Goal: Task Accomplishment & Management: Complete application form

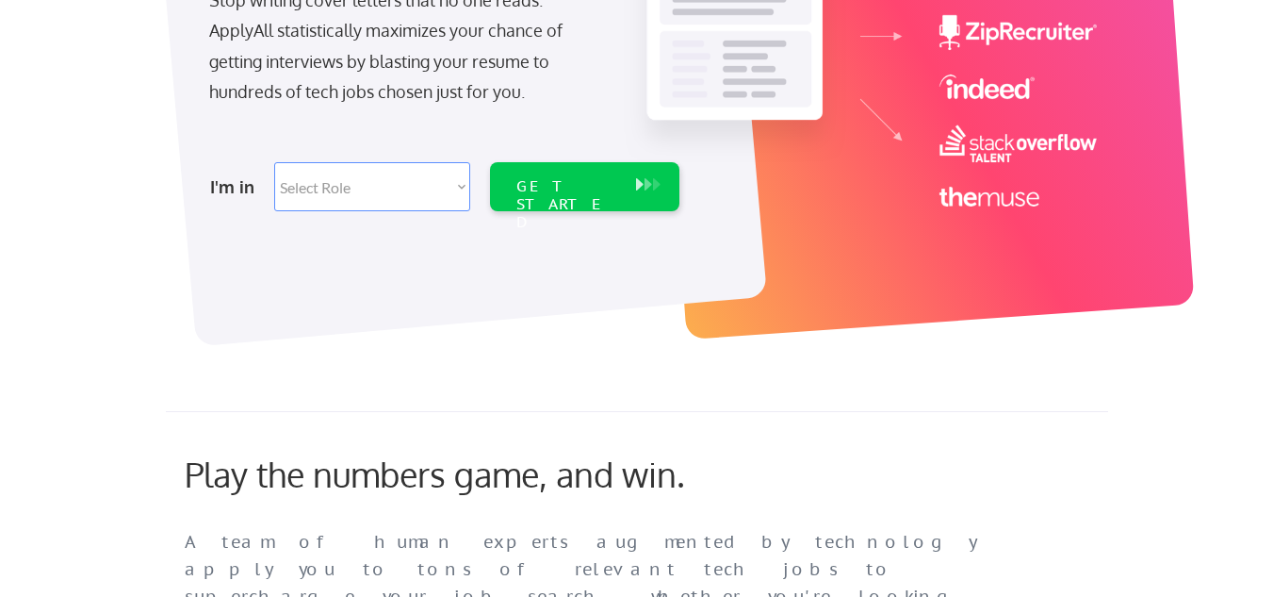
scroll to position [316, 0]
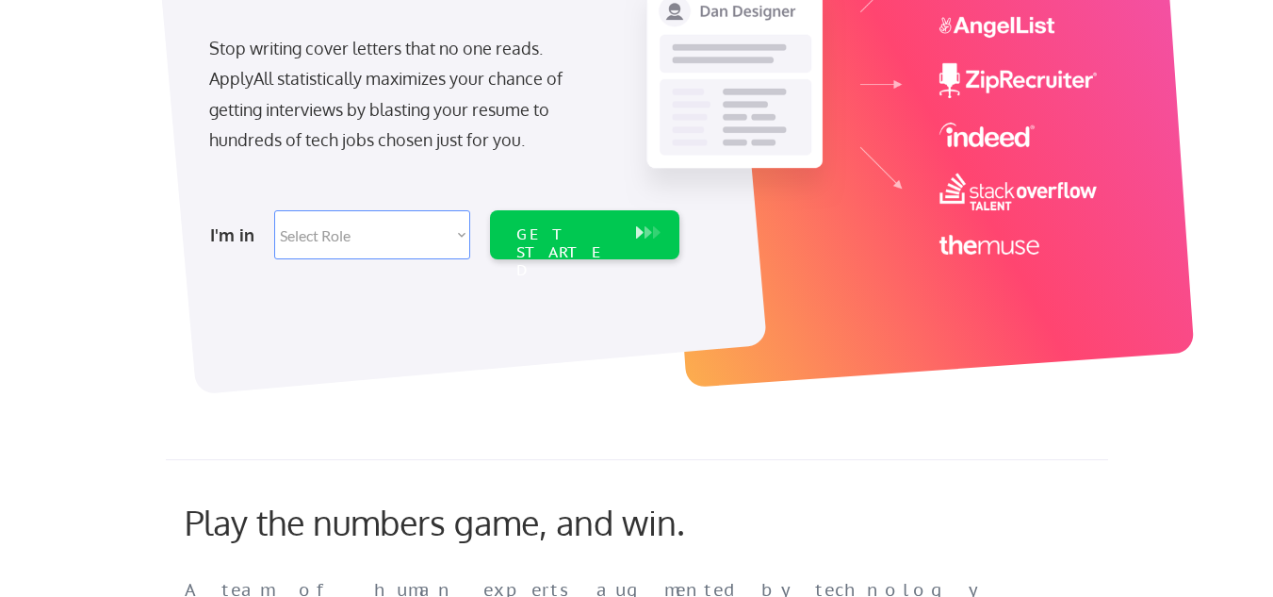
click at [464, 238] on select "Select Role Software Engineering Product Management Customer Success Sales UI/U…" at bounding box center [372, 234] width 196 height 49
select select ""sales0""
click at [274, 210] on select "Select Role Software Engineering Product Management Customer Success Sales UI/U…" at bounding box center [372, 234] width 196 height 49
select select ""sales0""
click at [564, 233] on div "GET STARTED" at bounding box center [566, 252] width 101 height 55
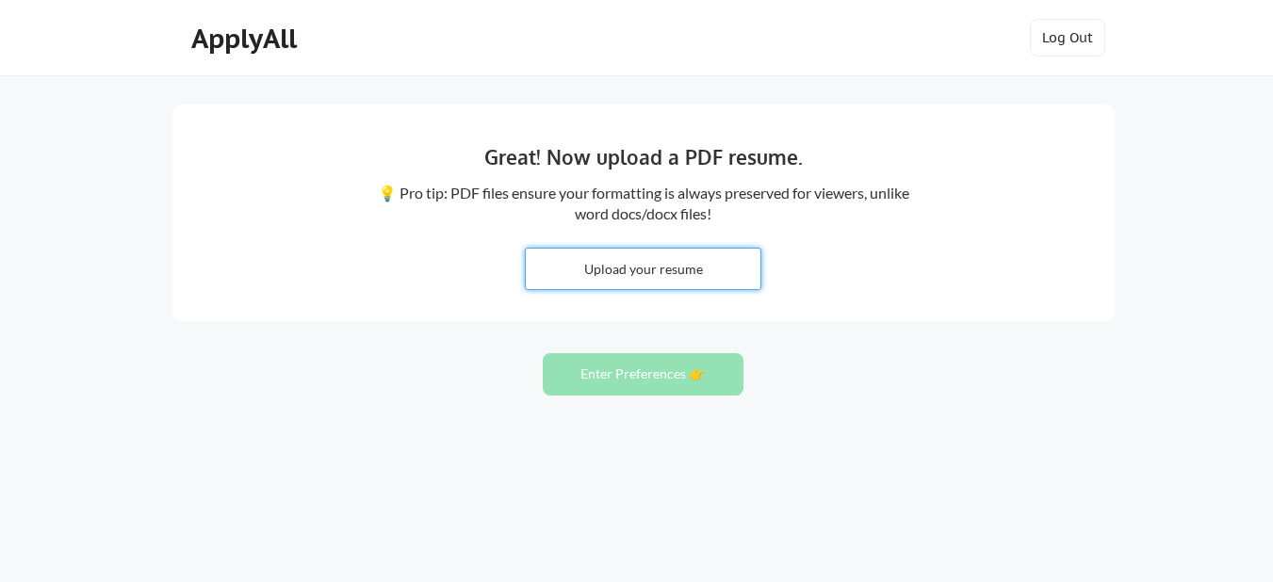
click at [641, 275] on input "file" at bounding box center [643, 269] width 235 height 41
type input "C:\fakepath\KOLAWOLE_OMOYELE_Resume_Technical Salesb.docx"
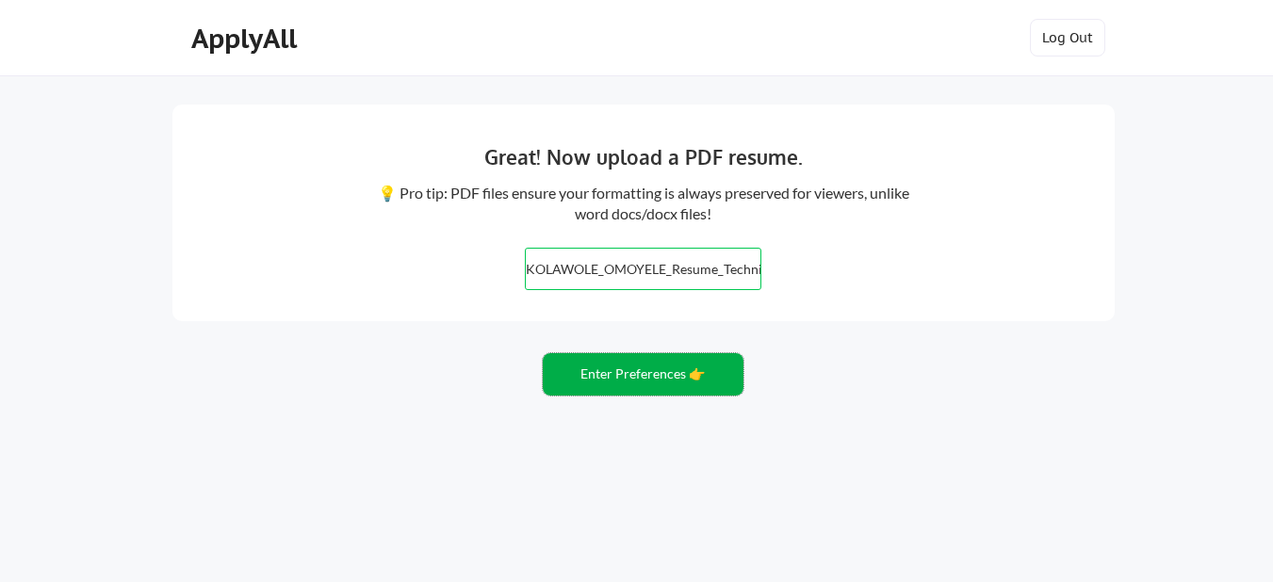
click at [625, 376] on button "Enter Preferences 👉" at bounding box center [643, 374] width 201 height 42
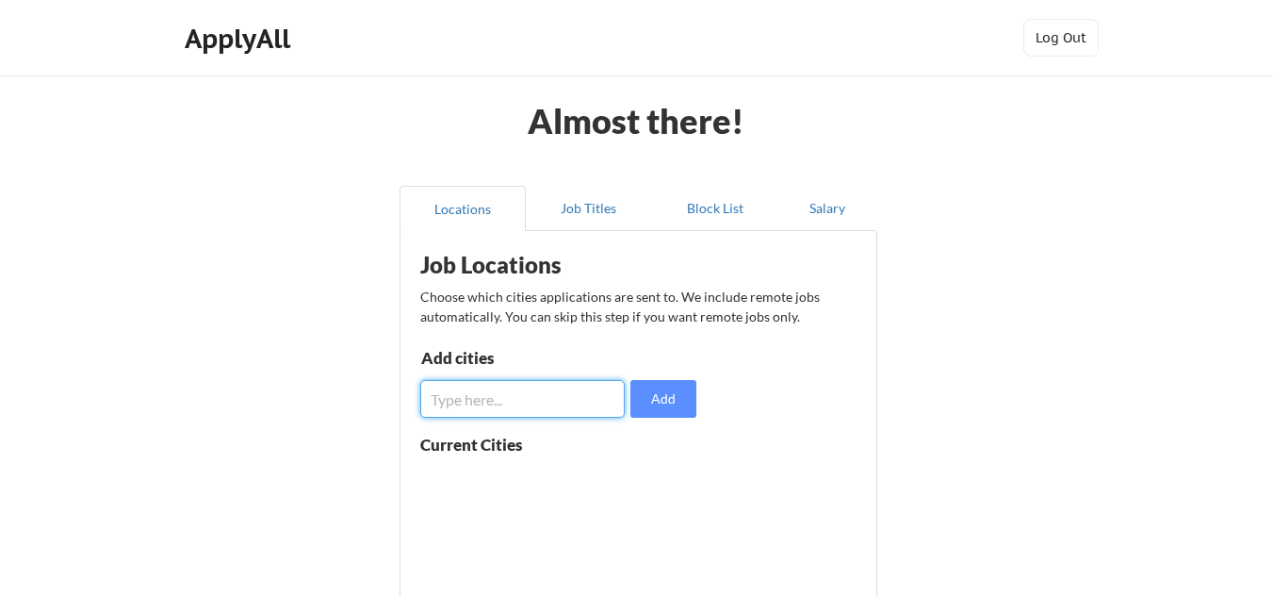
click at [499, 399] on input "input" at bounding box center [522, 399] width 205 height 38
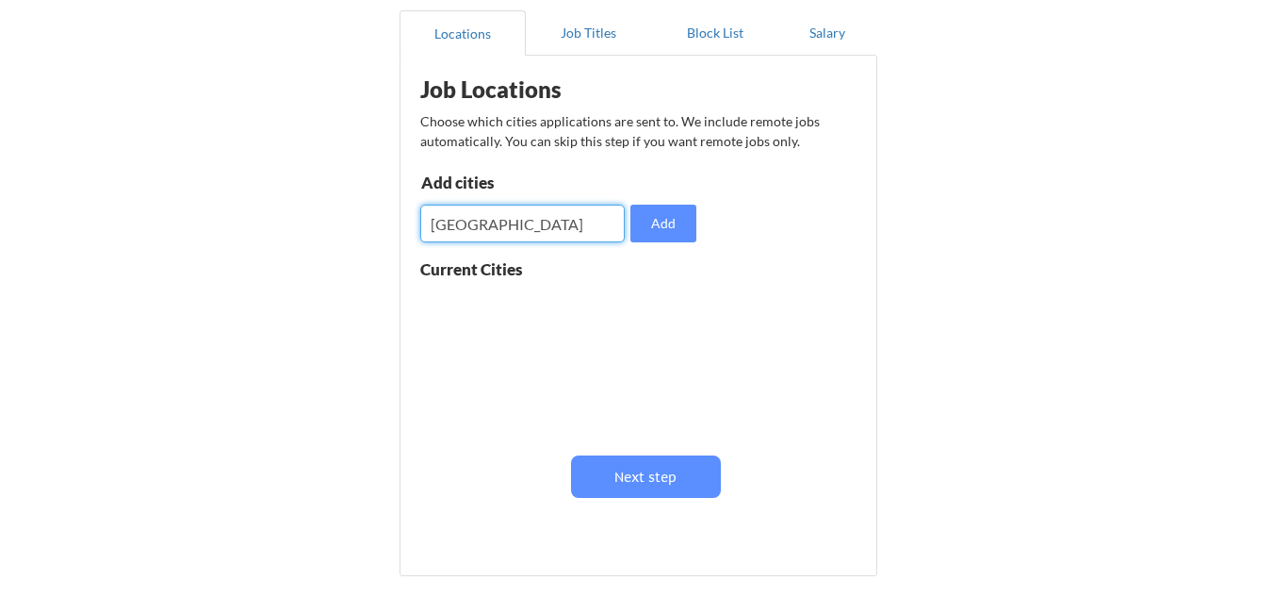
scroll to position [176, 0]
type input "Canada"
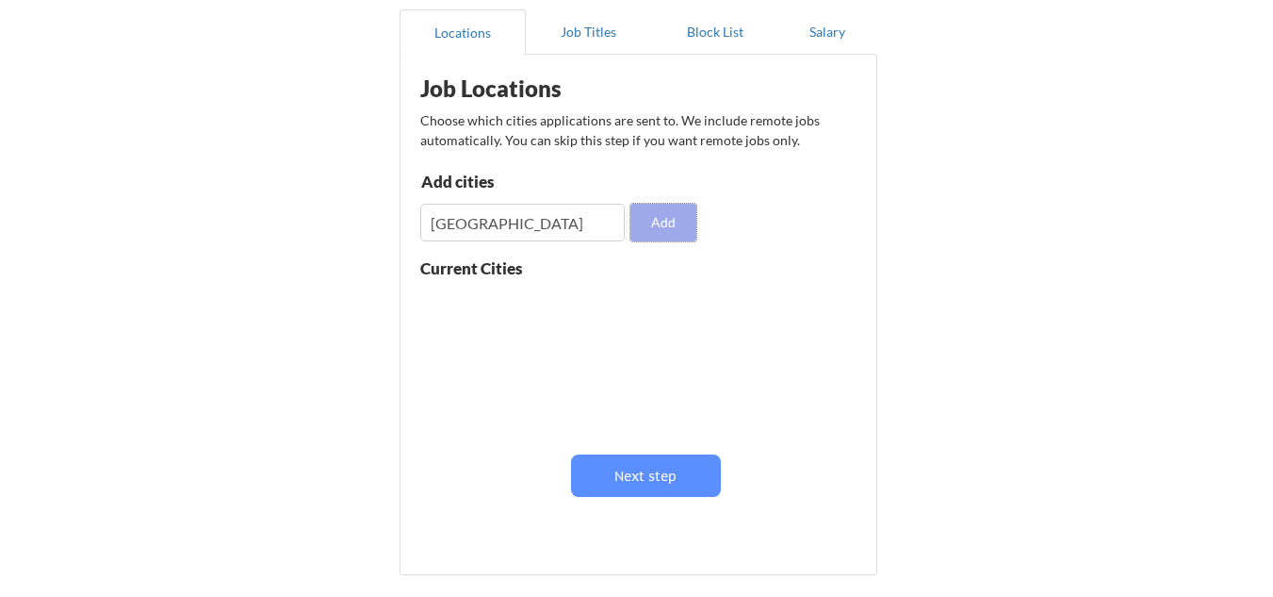
click at [658, 227] on button "Add" at bounding box center [664, 223] width 66 height 38
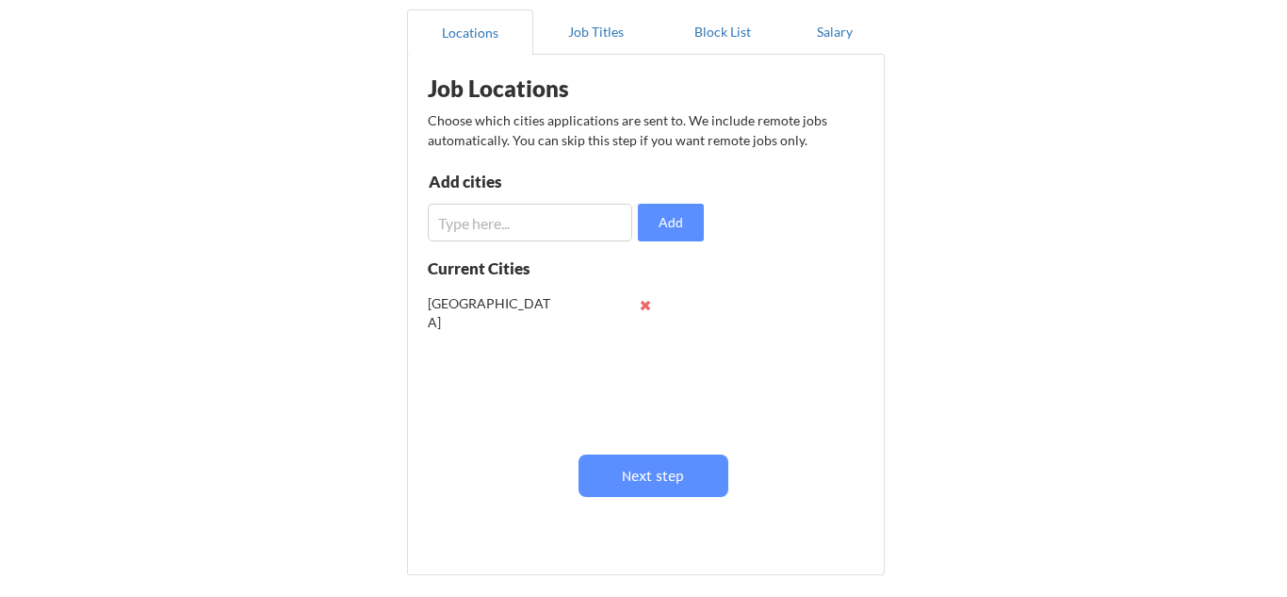
scroll to position [1, 0]
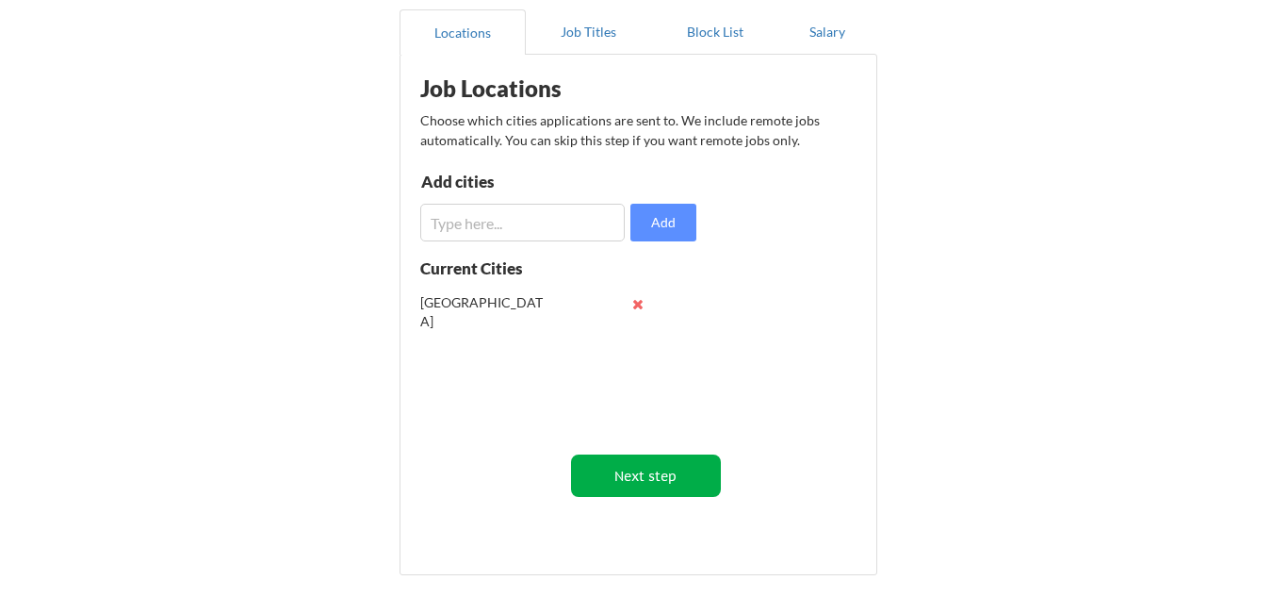
click at [645, 487] on button "Next step" at bounding box center [646, 475] width 150 height 42
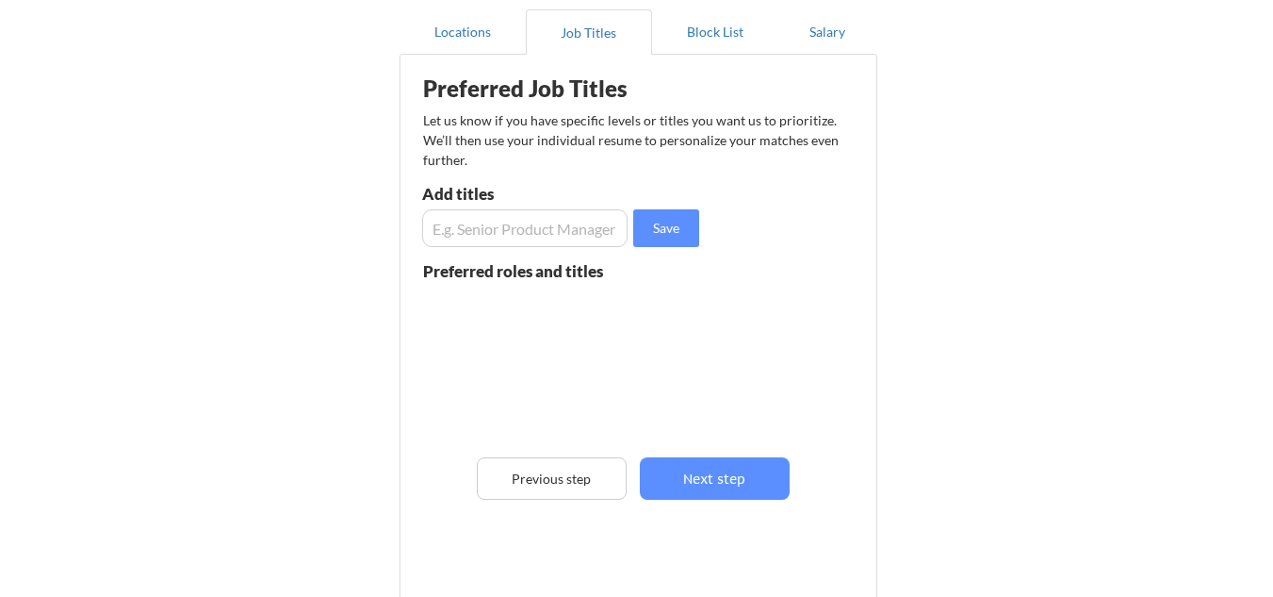
click at [539, 231] on input "input" at bounding box center [524, 228] width 205 height 38
type input "S"
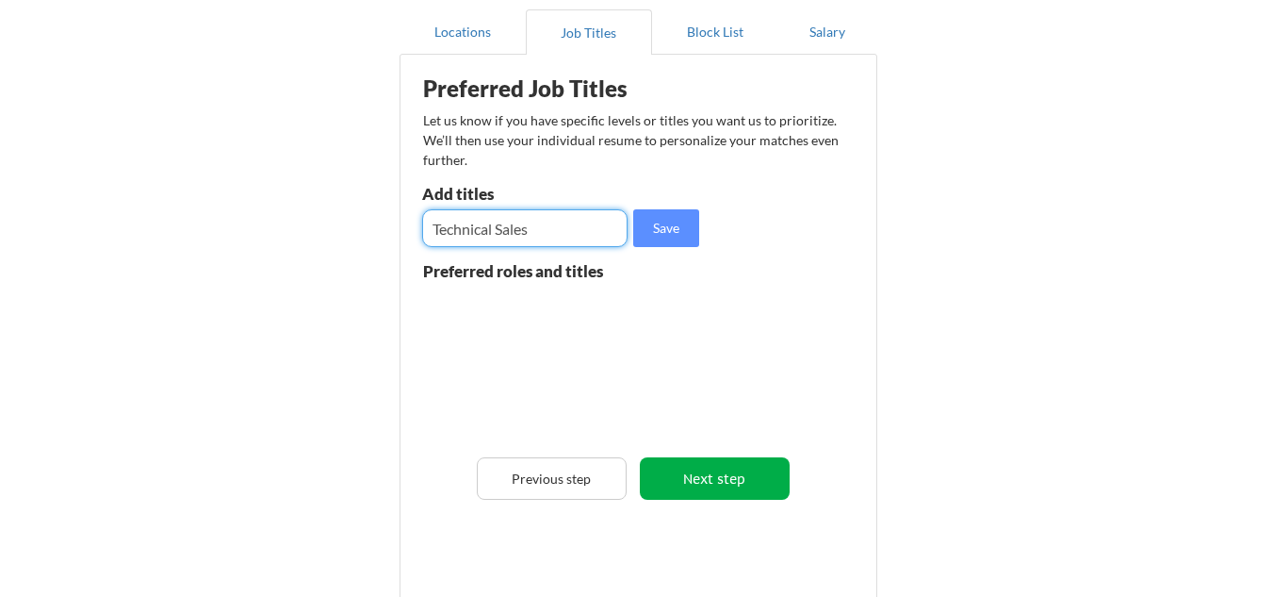
type input "Technical Sales"
click at [668, 478] on button "Next step" at bounding box center [715, 478] width 150 height 42
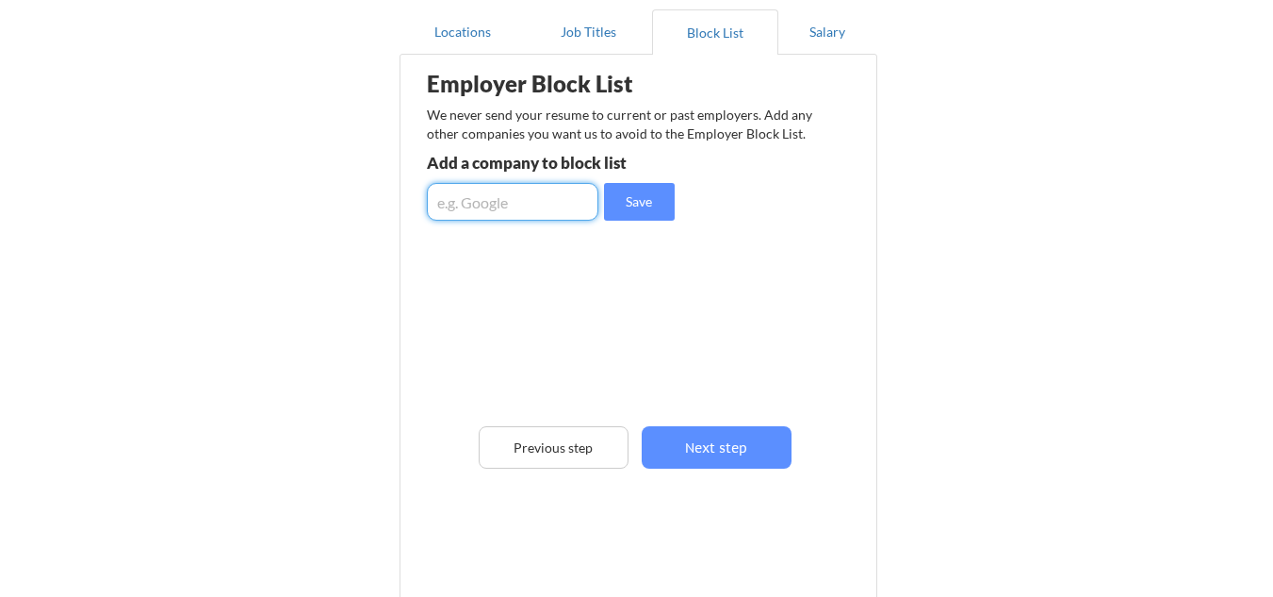
click at [484, 201] on input "input" at bounding box center [513, 202] width 172 height 38
click at [681, 449] on button "Next step" at bounding box center [717, 447] width 150 height 42
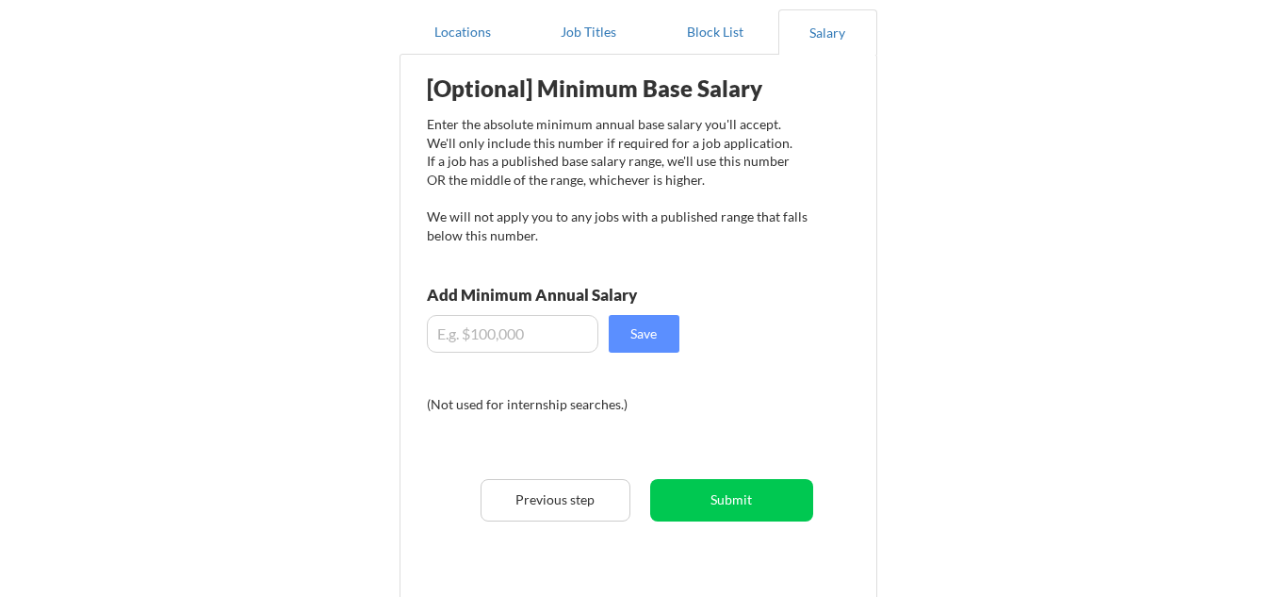
click at [493, 336] on input "input" at bounding box center [513, 334] width 172 height 38
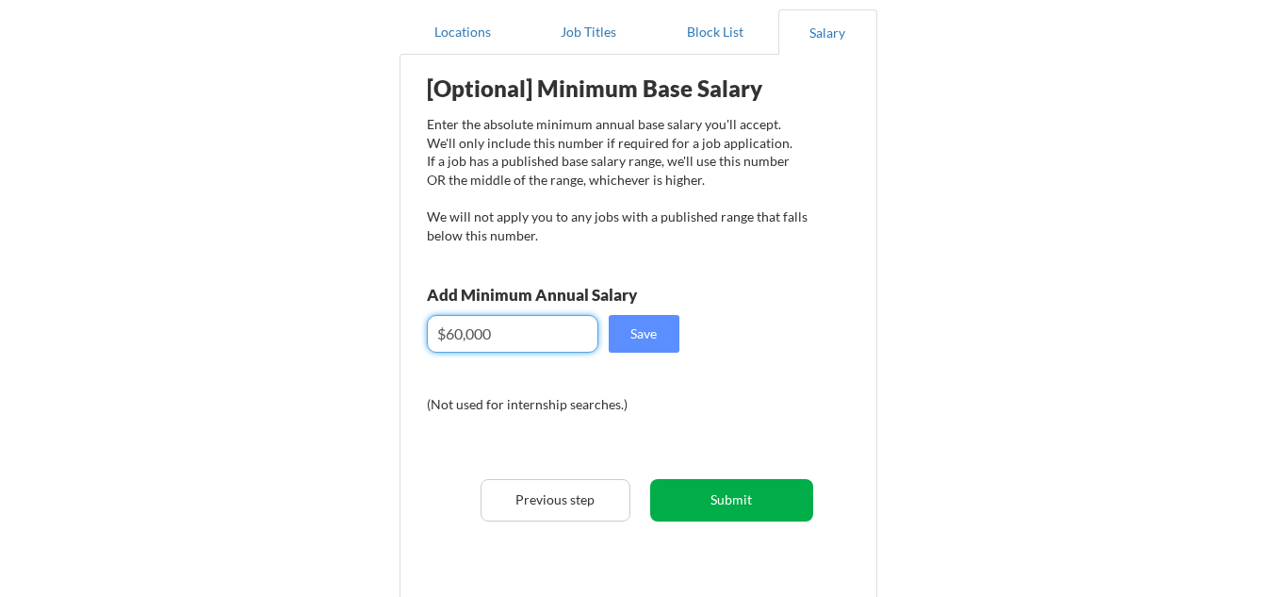
type input "$60,000"
click at [717, 503] on button "Submit" at bounding box center [731, 500] width 163 height 42
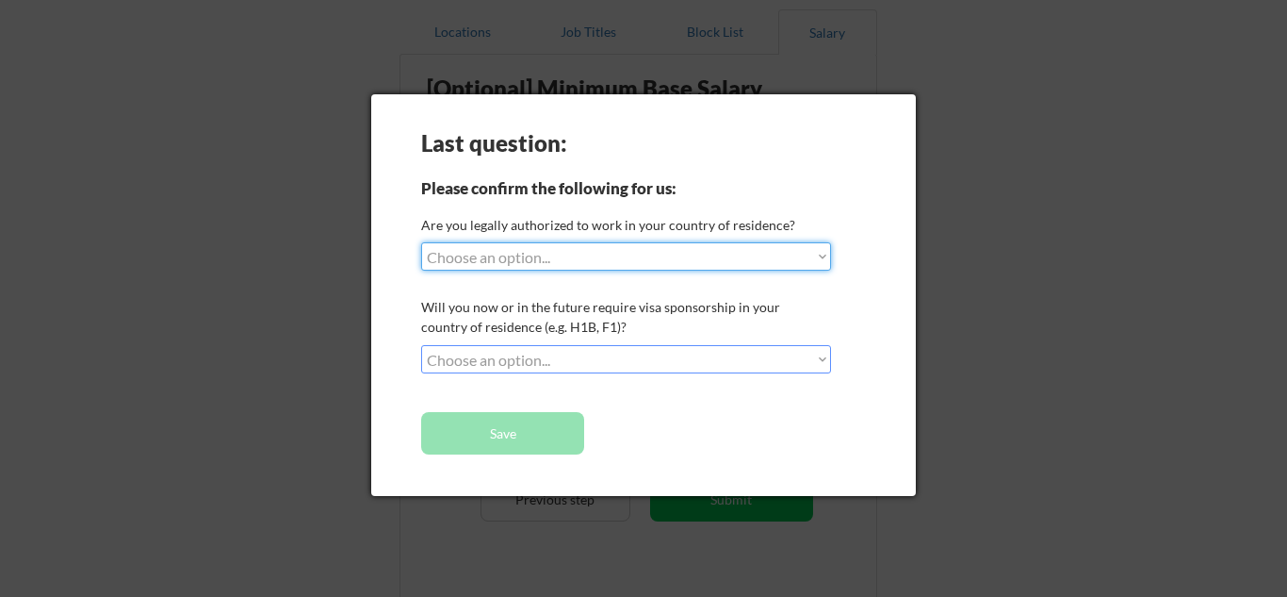
click at [825, 257] on select "Choose an option... Yes, I am a US Citizen Yes, I am a Canadian Citizen Yes, I …" at bounding box center [626, 256] width 410 height 28
select select ""yes__i_am_an_other_permanent_resident""
click at [421, 242] on select "Choose an option... Yes, I am a US Citizen Yes, I am a Canadian Citizen Yes, I …" at bounding box center [626, 256] width 410 height 28
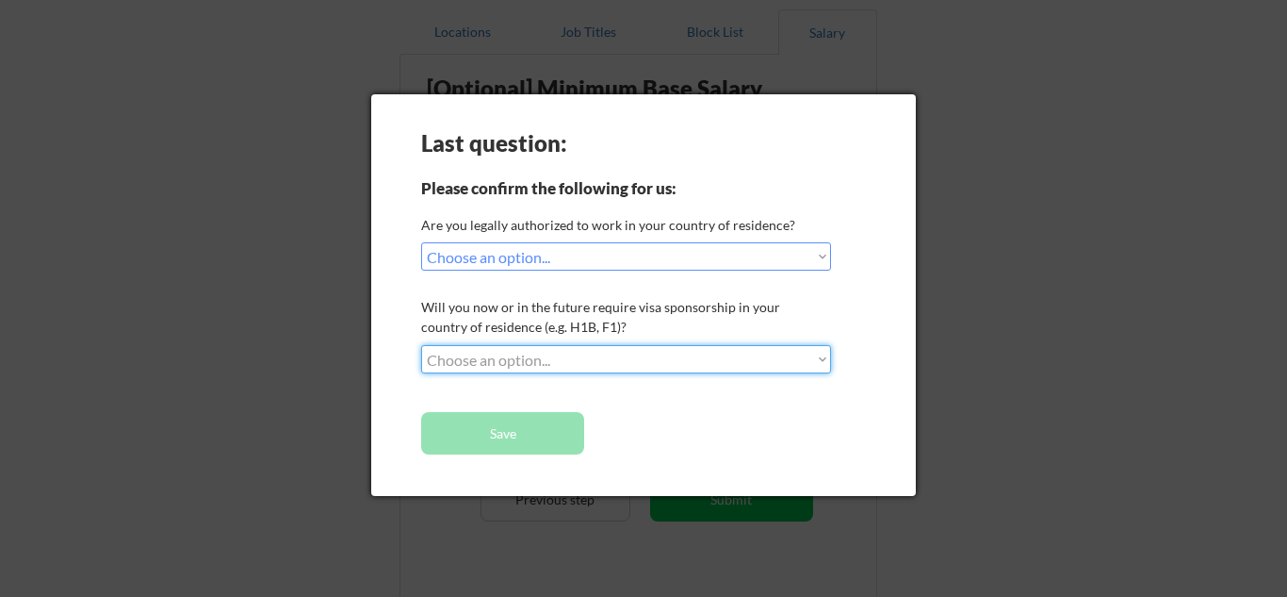
click at [828, 361] on select "Choose an option... No, I will not need sponsorship Yes, I will need sponsorship" at bounding box center [626, 359] width 410 height 28
select select ""no__i_will_not_need_sponsorship""
click at [421, 345] on select "Choose an option... No, I will not need sponsorship Yes, I will need sponsorship" at bounding box center [626, 359] width 410 height 28
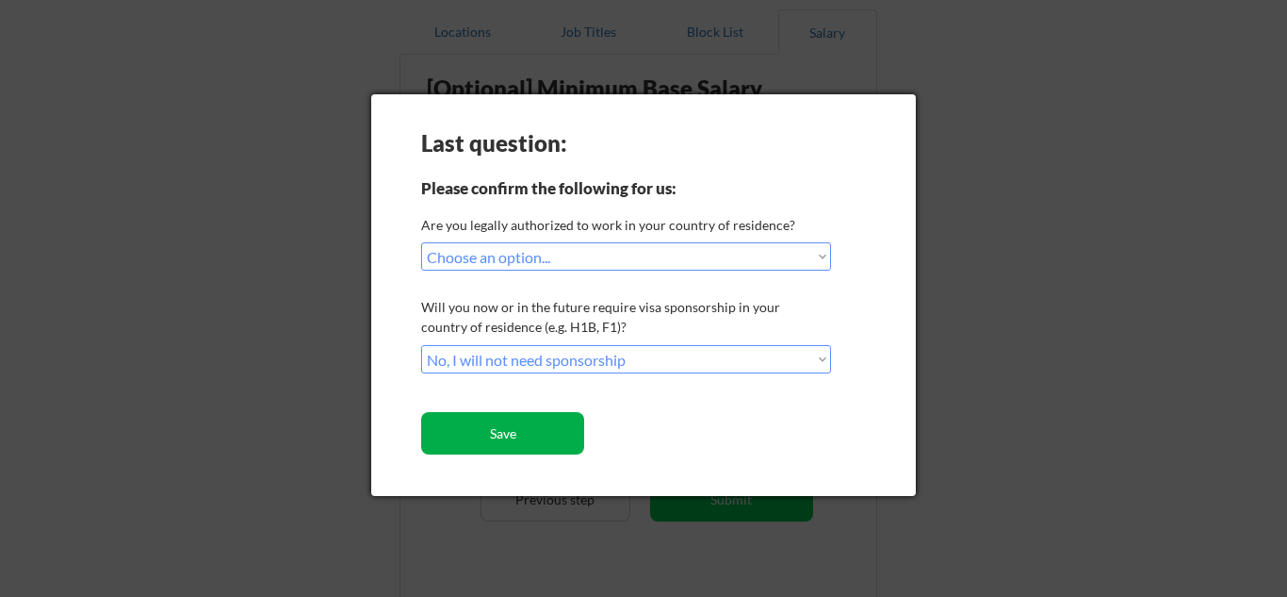
click at [521, 432] on button "Save" at bounding box center [502, 433] width 163 height 42
